Goal: Check status: Check status

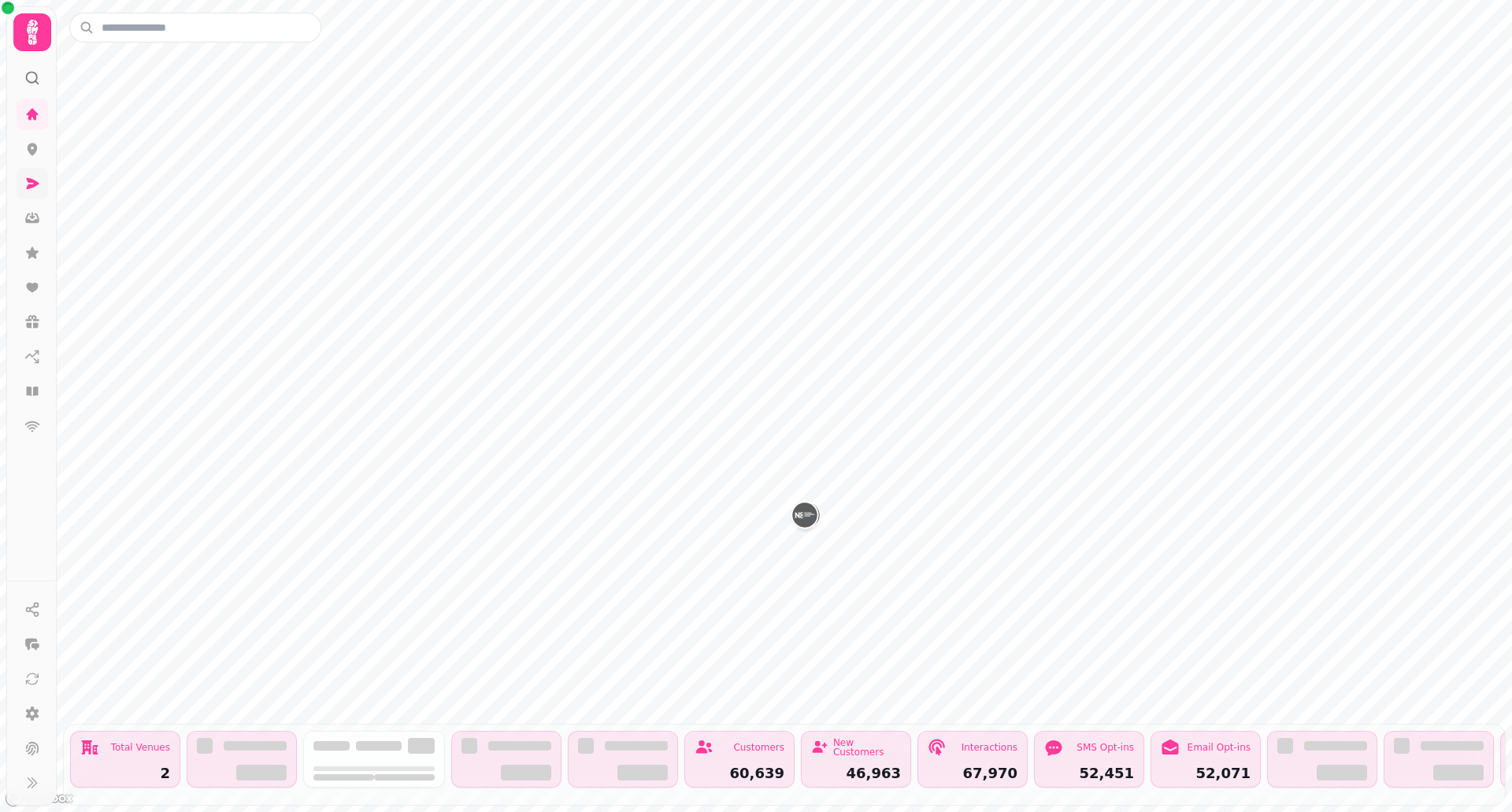
click at [41, 190] on link at bounding box center [32, 183] width 31 height 31
click at [33, 184] on icon at bounding box center [33, 183] width 12 height 11
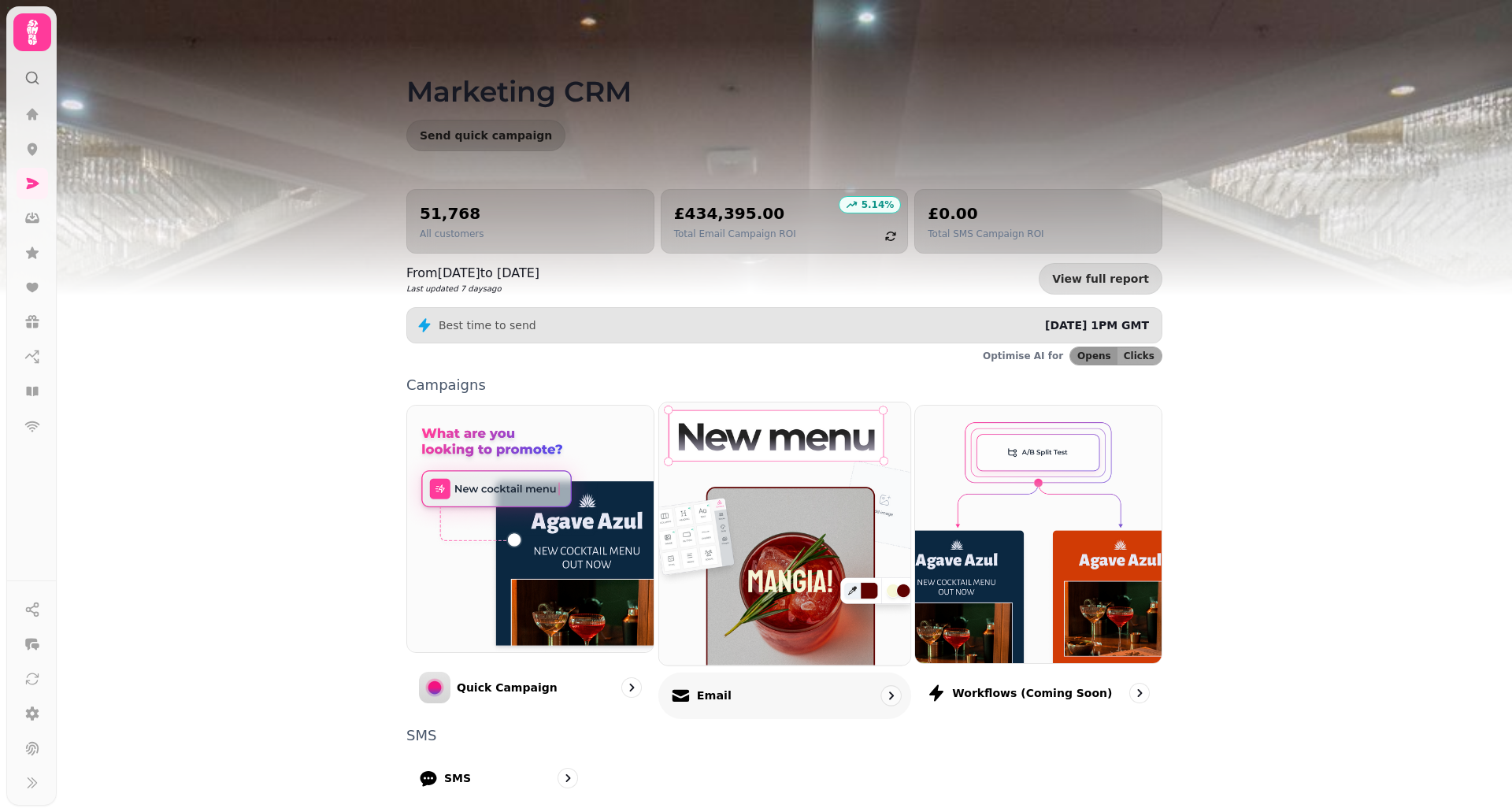
click at [732, 691] on div "Email" at bounding box center [784, 695] width 253 height 47
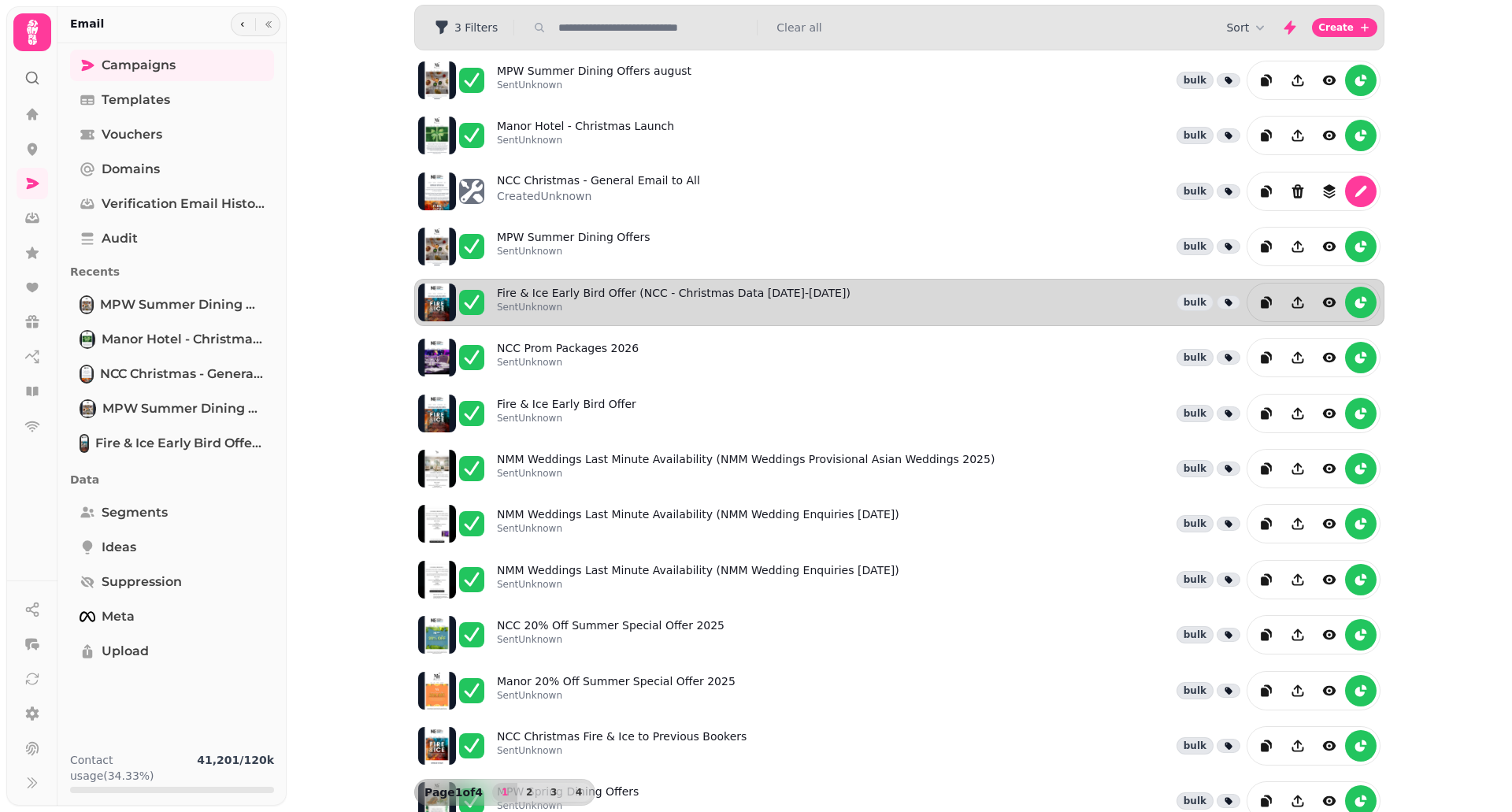
scroll to position [43, 0]
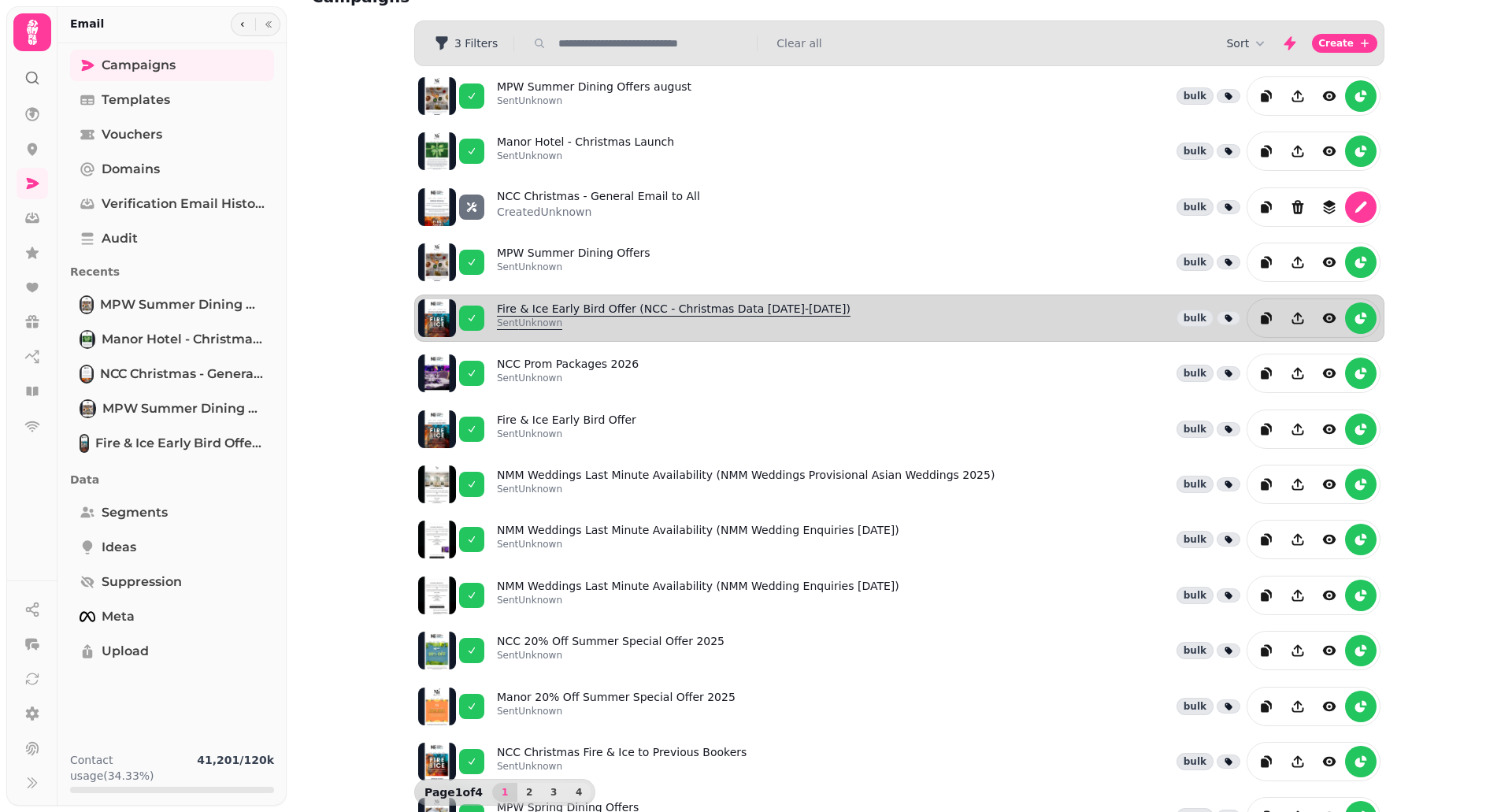
scroll to position [29, 0]
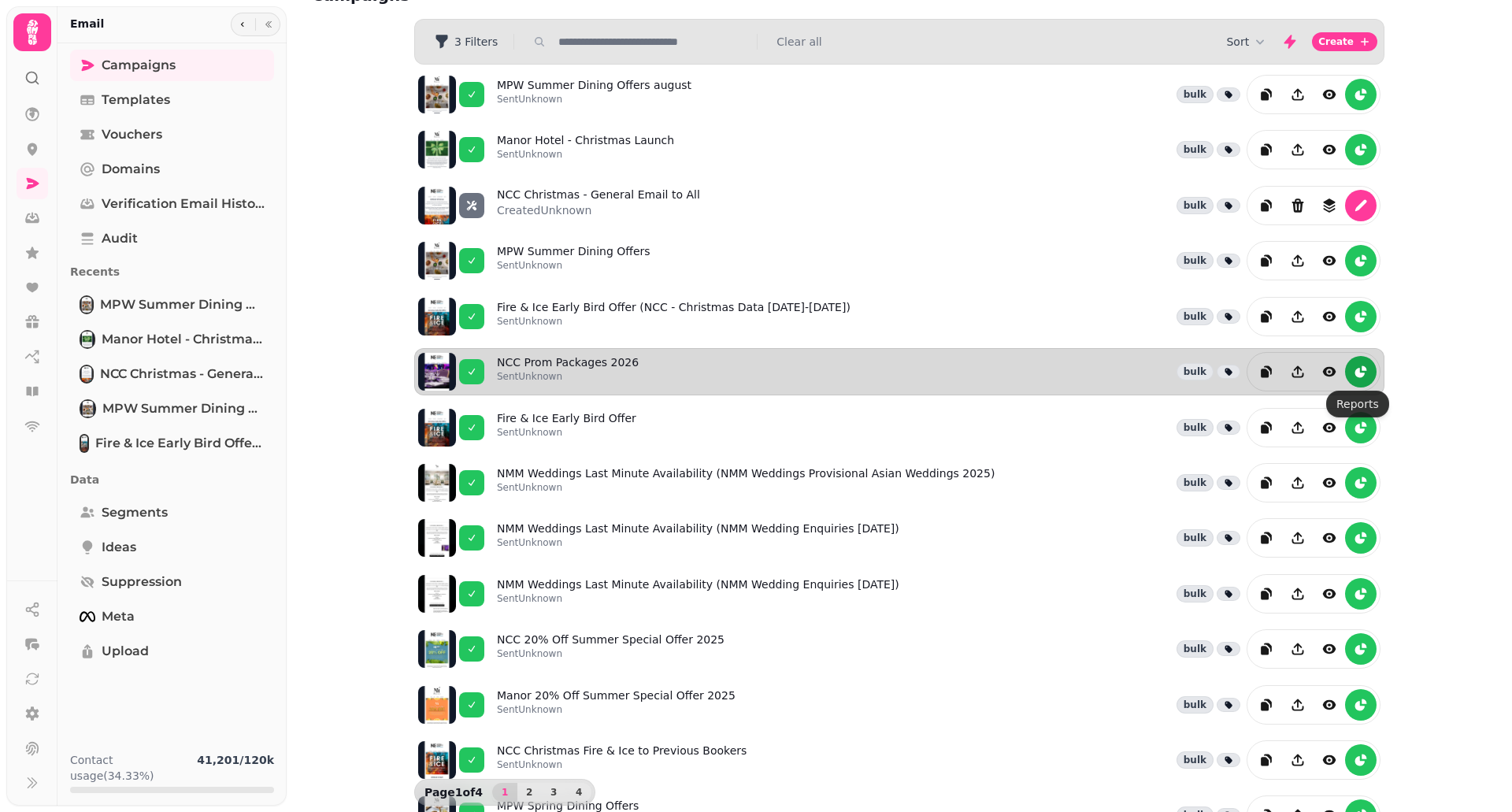
click at [1353, 366] on icon "reports" at bounding box center [1360, 372] width 16 height 16
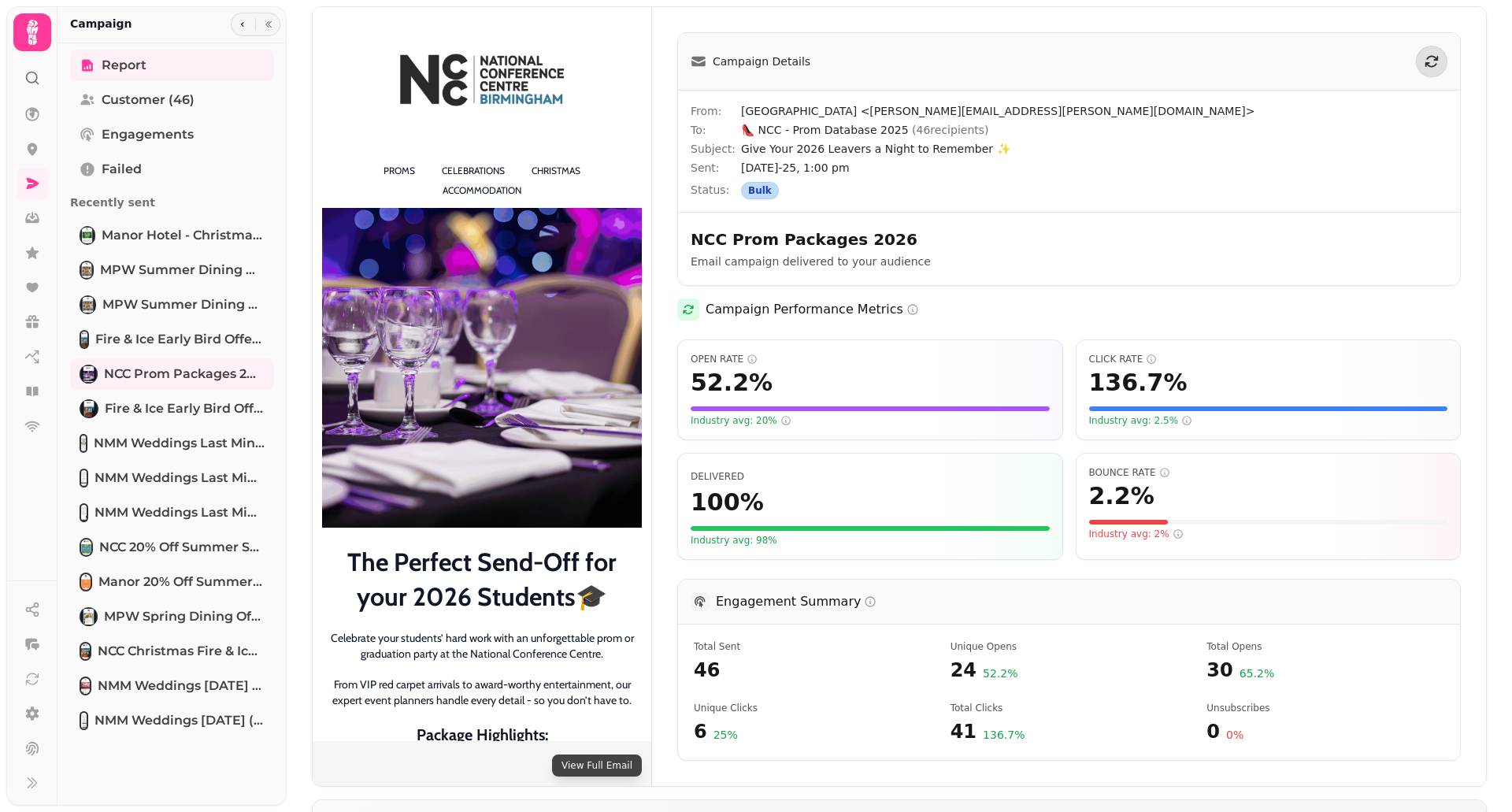
scroll to position [975, 0]
click at [272, 25] on icon "button" at bounding box center [268, 25] width 10 height 10
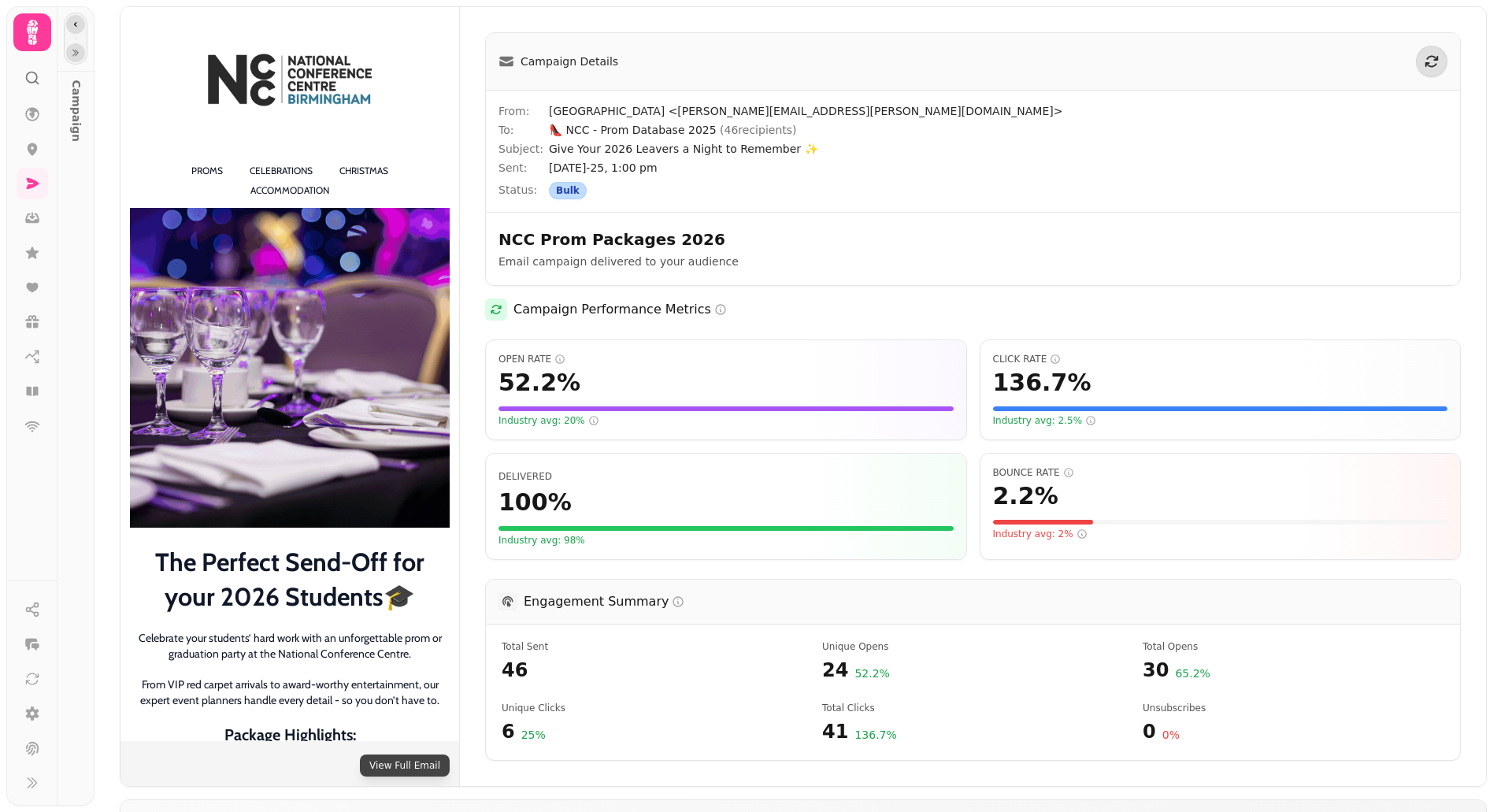
click at [81, 21] on button "button" at bounding box center [75, 24] width 19 height 19
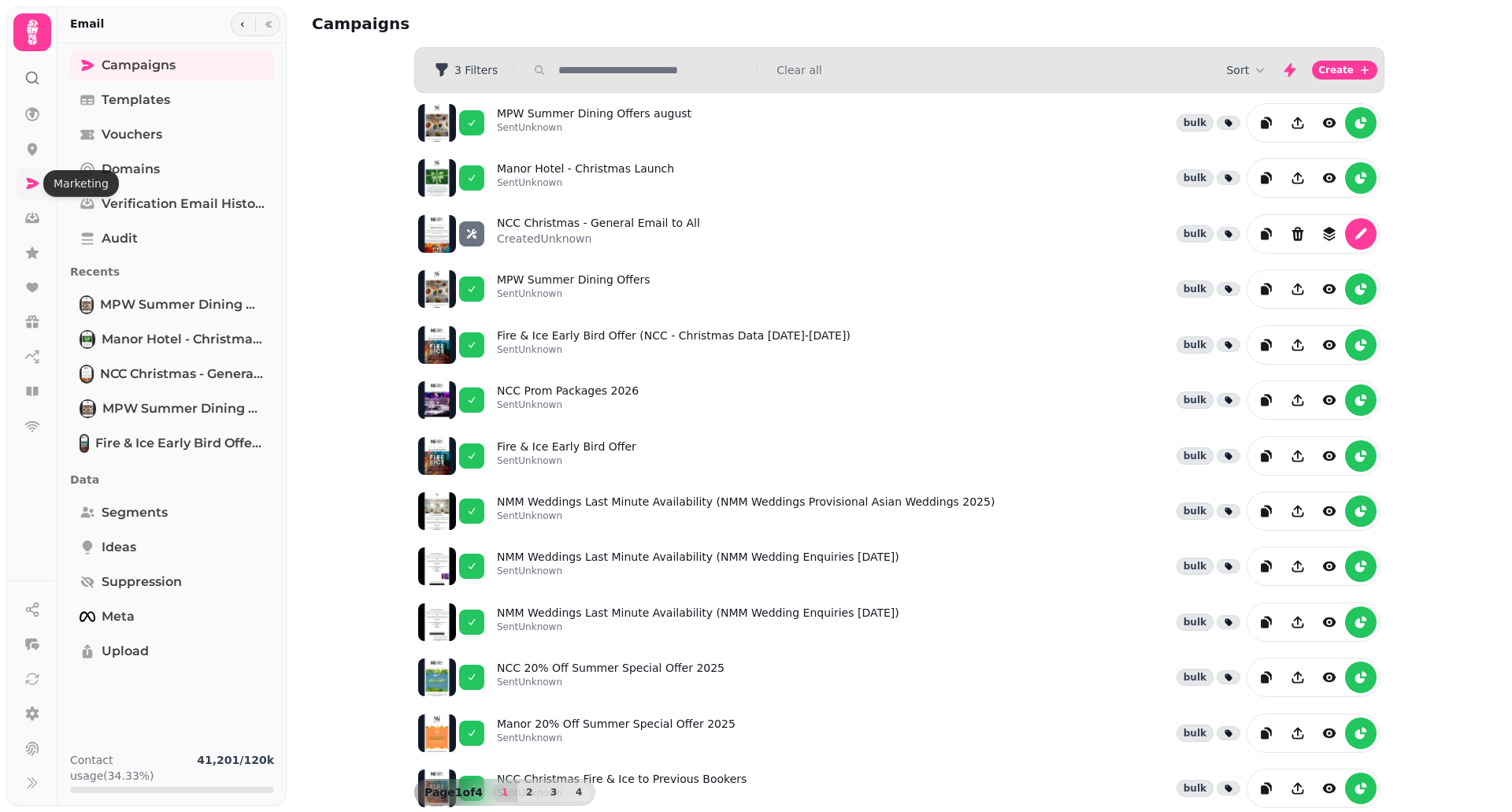
click at [25, 177] on icon at bounding box center [32, 183] width 16 height 16
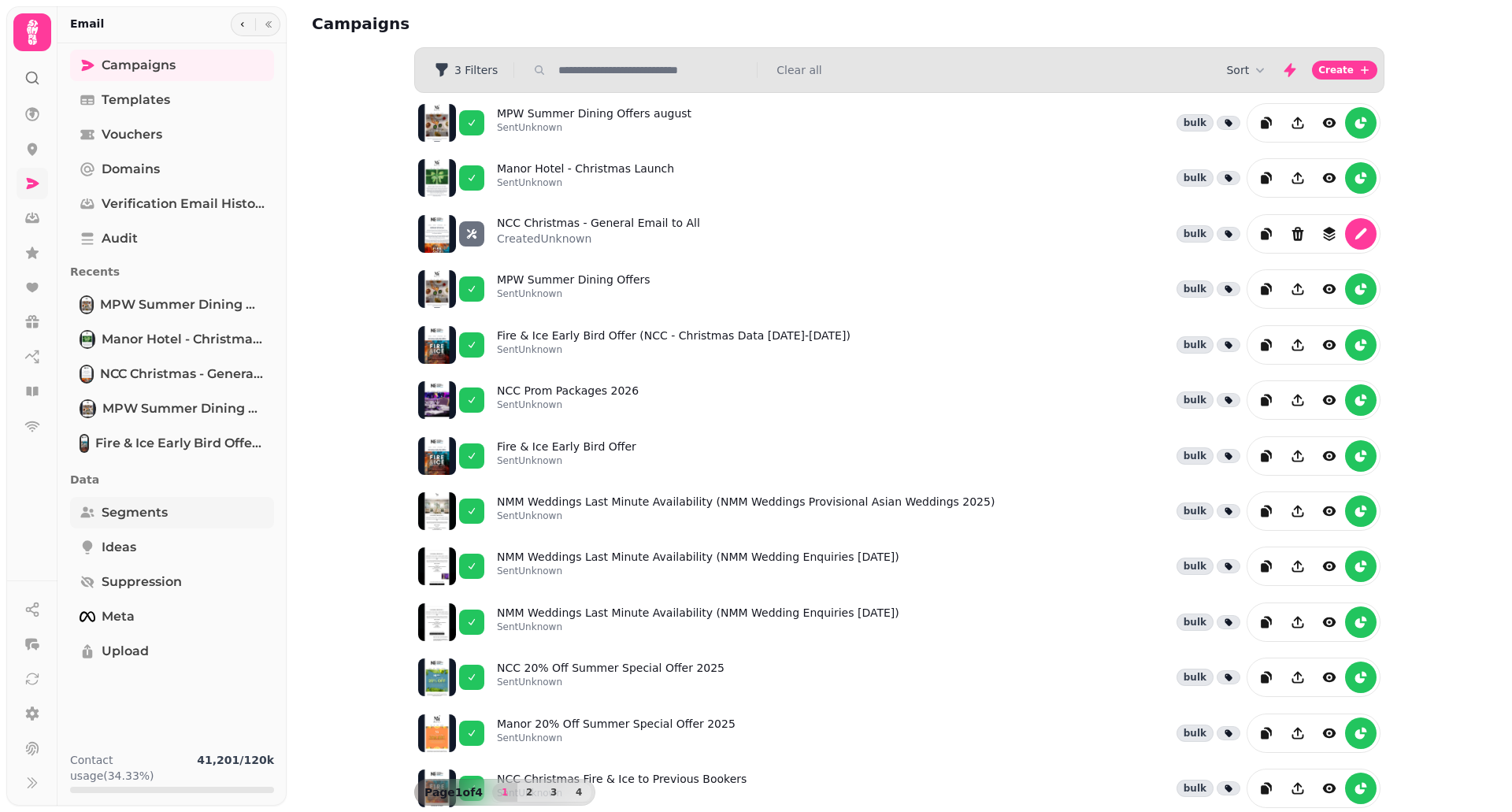
click at [142, 513] on span "Segments" at bounding box center [134, 512] width 66 height 19
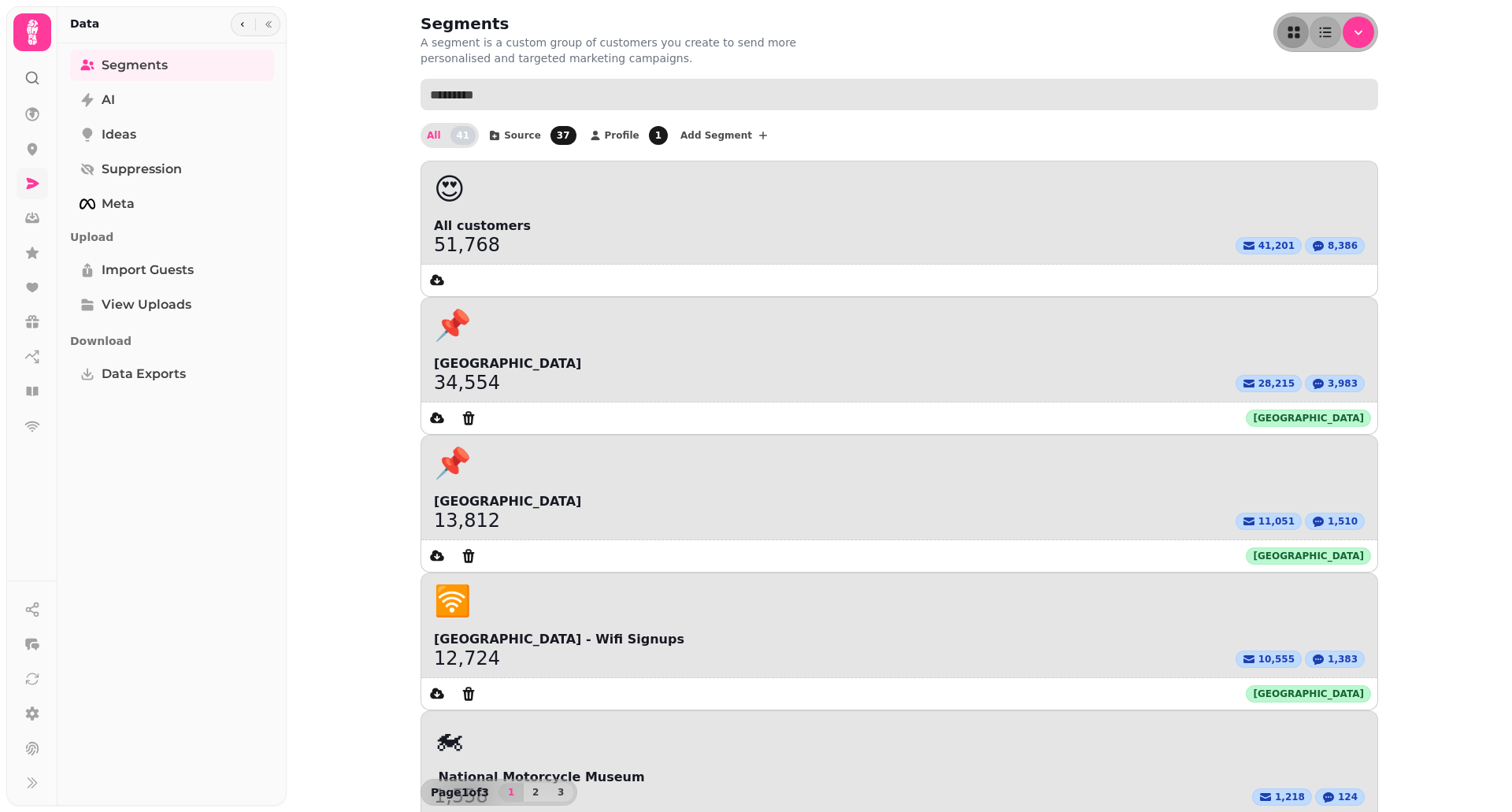
click at [923, 91] on input "text" at bounding box center [899, 94] width 957 height 31
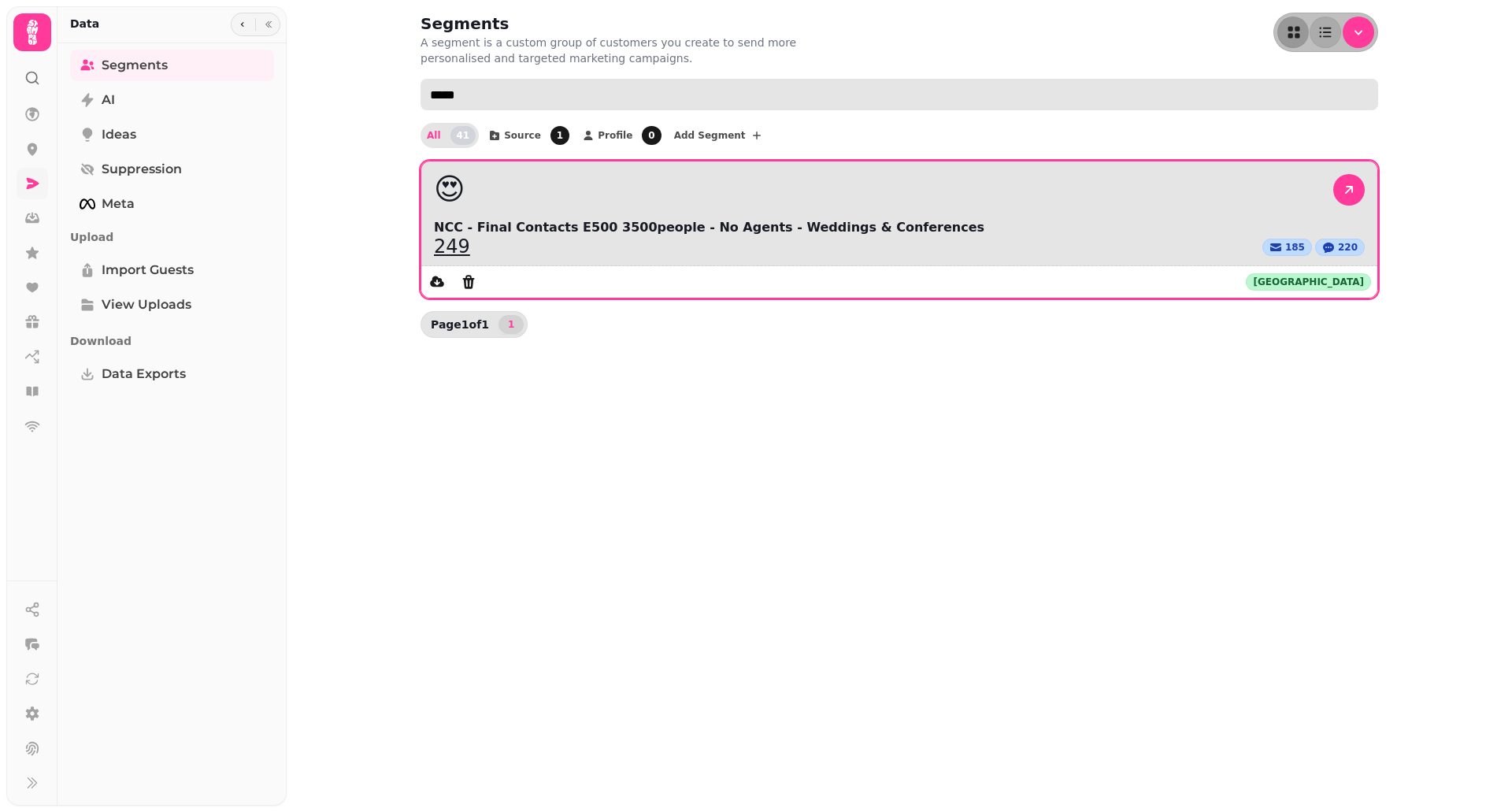
type input "*****"
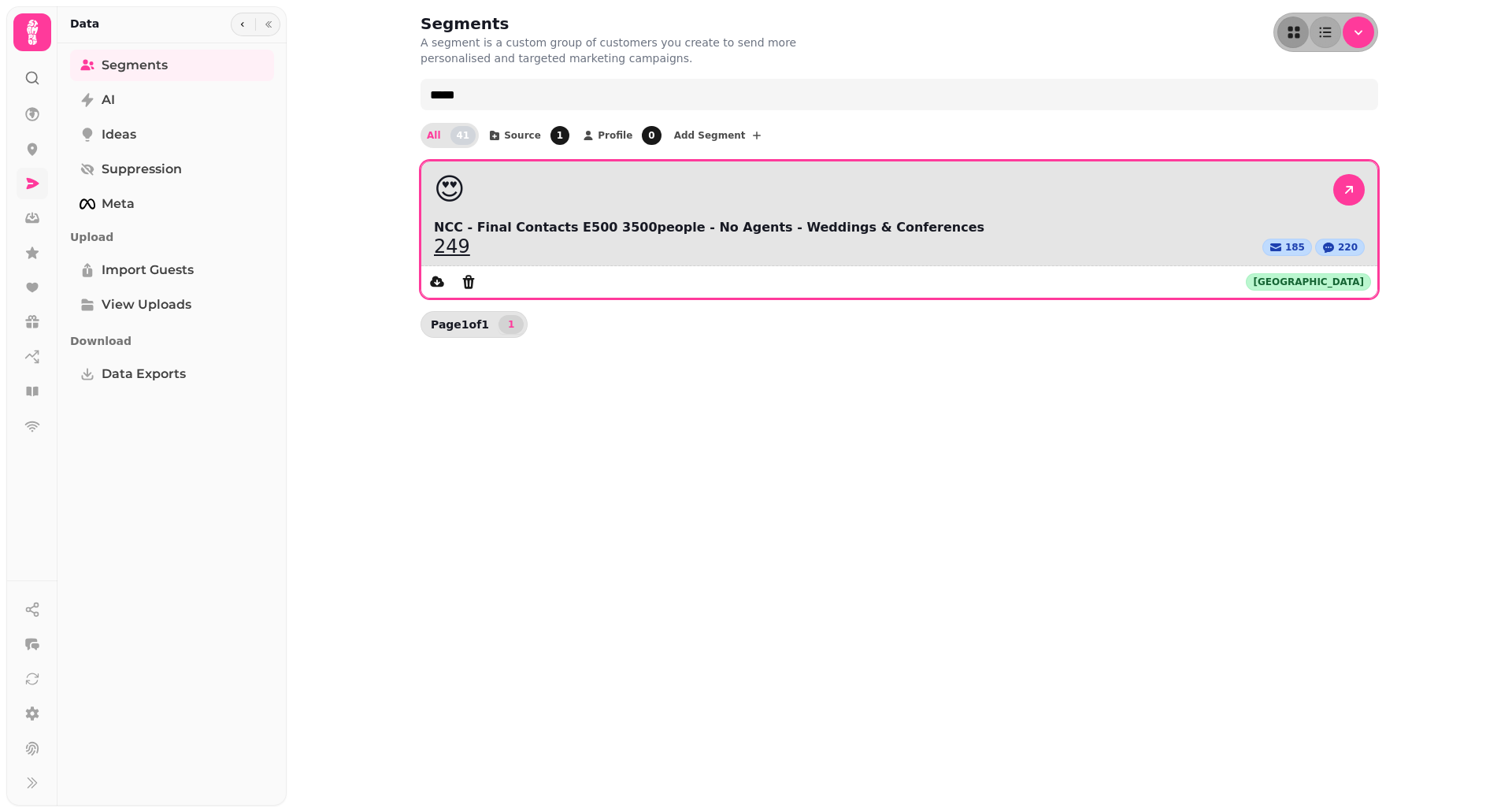
click at [452, 253] on link "249" at bounding box center [452, 246] width 36 height 19
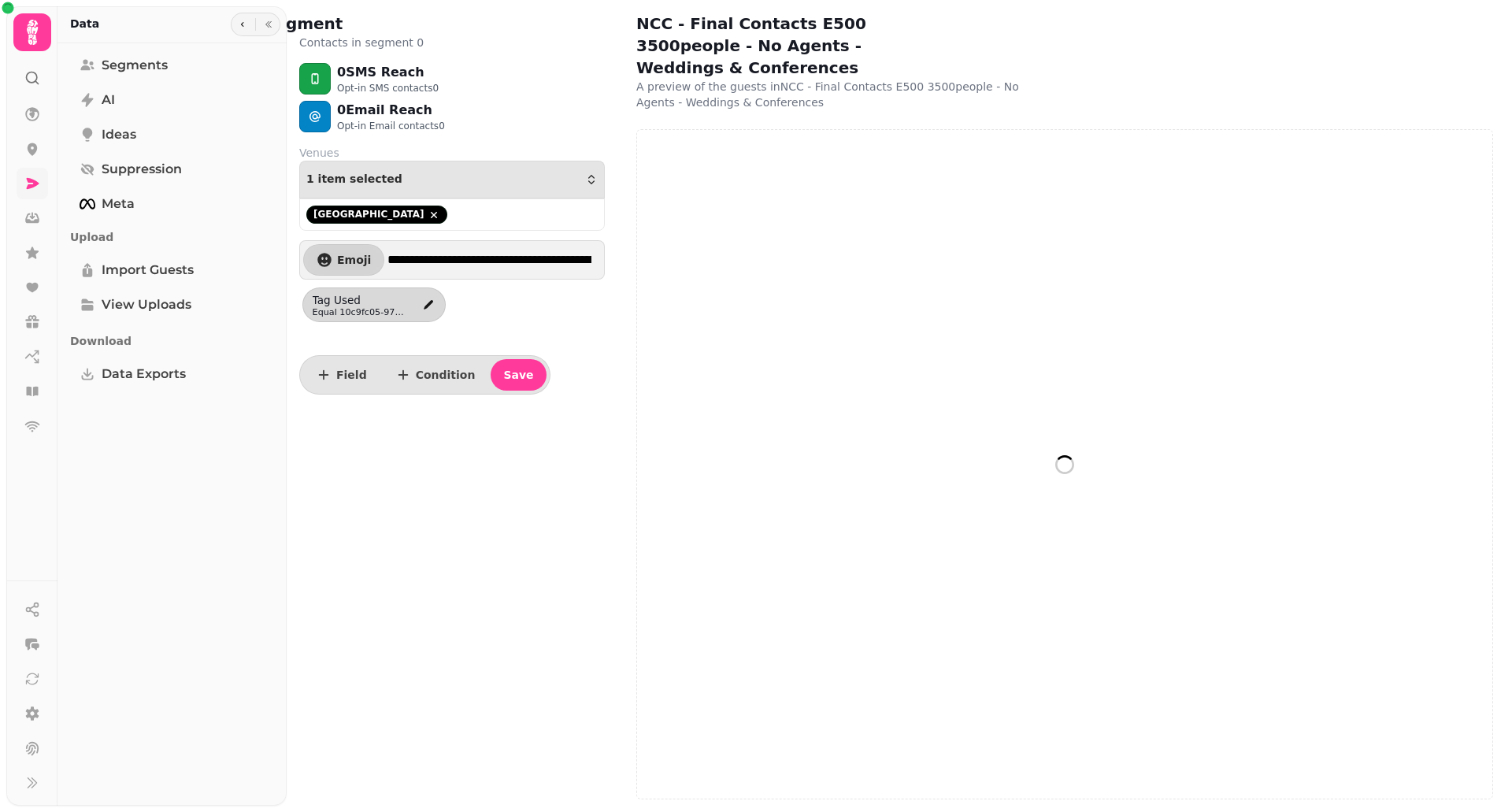
select select "**"
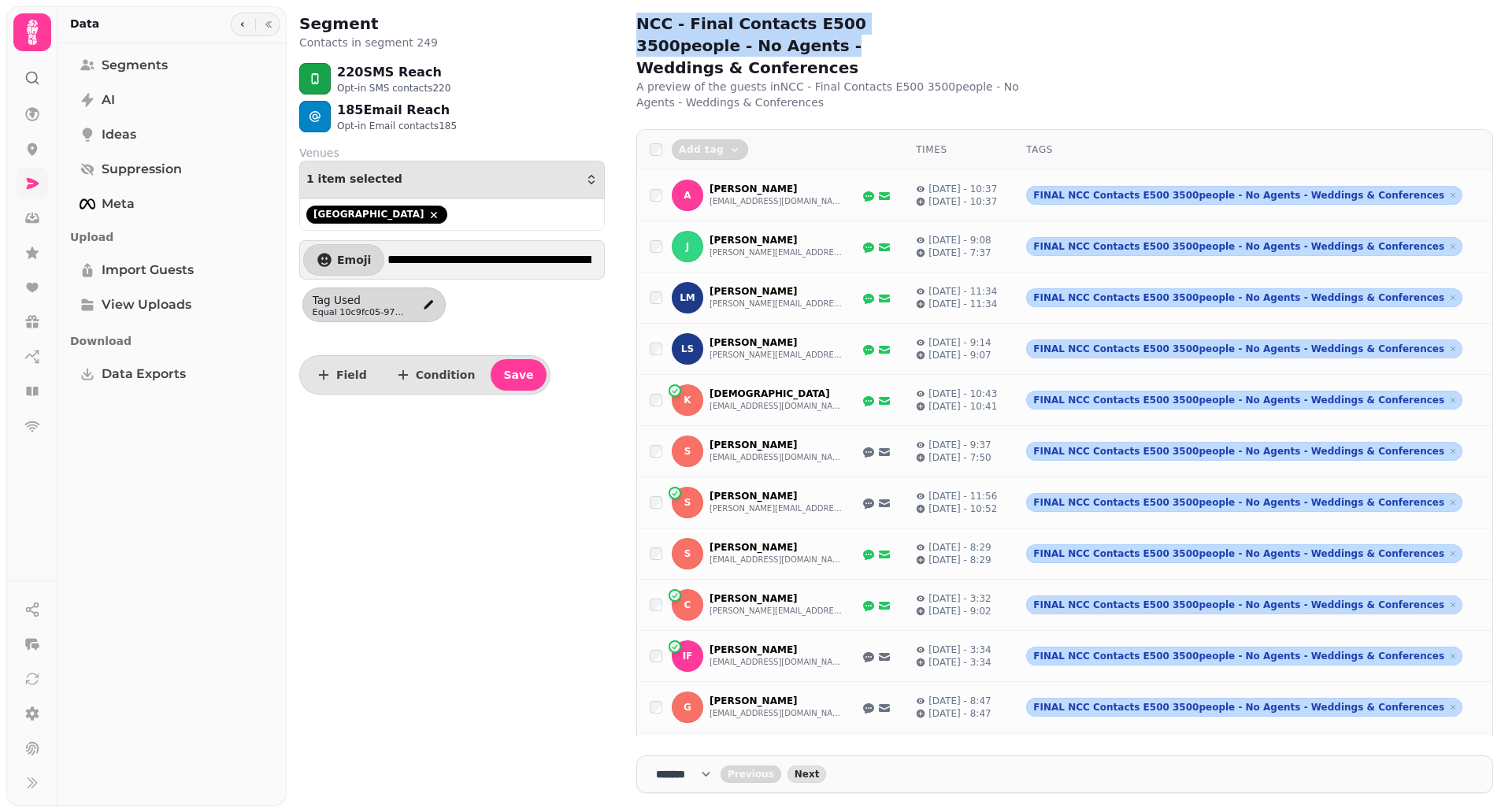
drag, startPoint x: 731, startPoint y: 49, endPoint x: 633, endPoint y: 24, distance: 101.1
click at [633, 24] on div "NCC - Final Contacts E500 3500people - No Agents - Weddings & Conferences A pre…" at bounding box center [1064, 406] width 894 height 812
drag, startPoint x: 633, startPoint y: 24, endPoint x: 902, endPoint y: 55, distance: 270.8
click at [902, 55] on div "NCC - Final Contacts E500 3500people - No Agents - Weddings & Conferences A pre…" at bounding box center [1064, 406] width 894 height 812
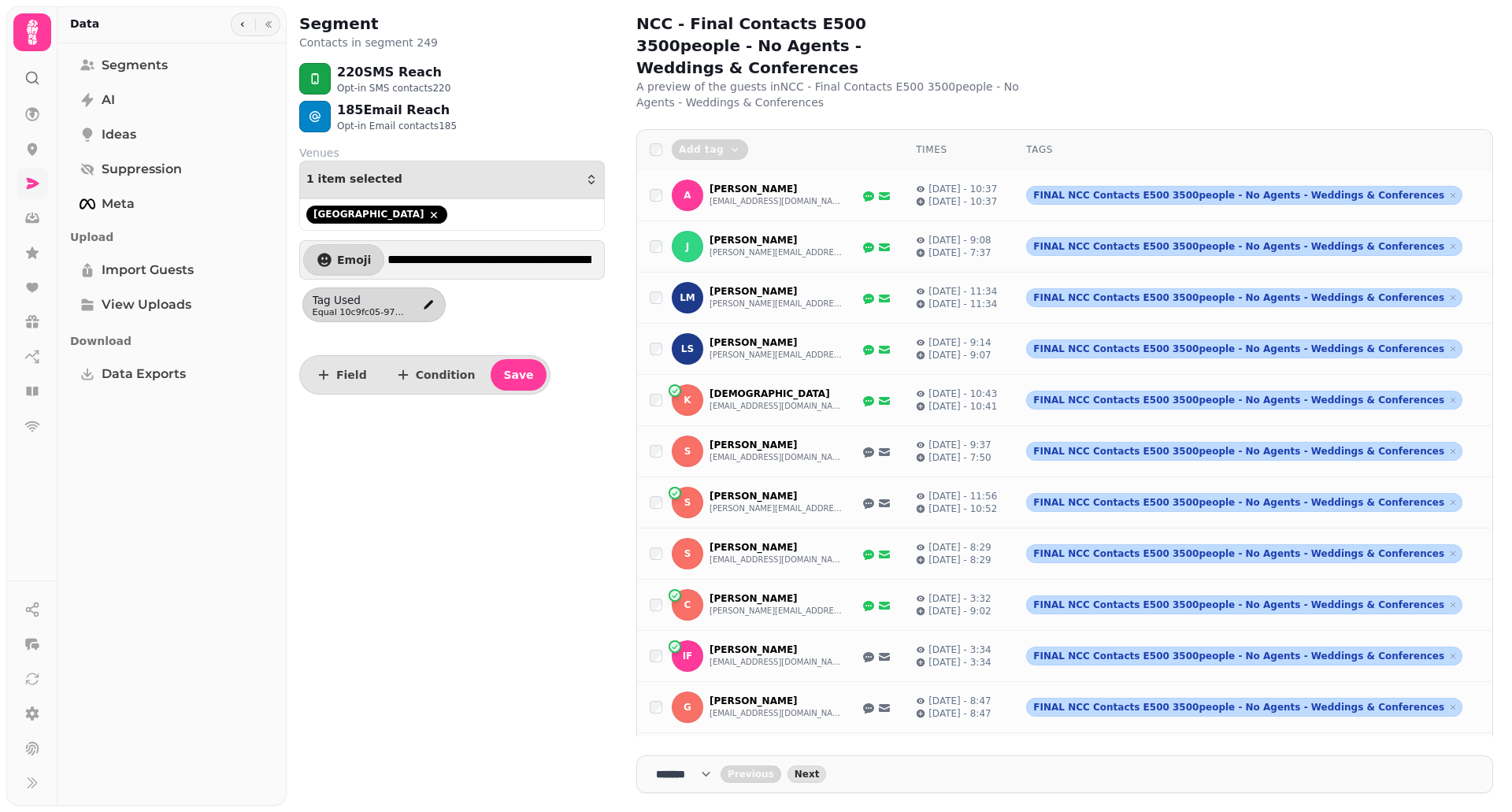
click at [423, 517] on div "**********" at bounding box center [452, 406] width 331 height 812
